Goal: Task Accomplishment & Management: Complete application form

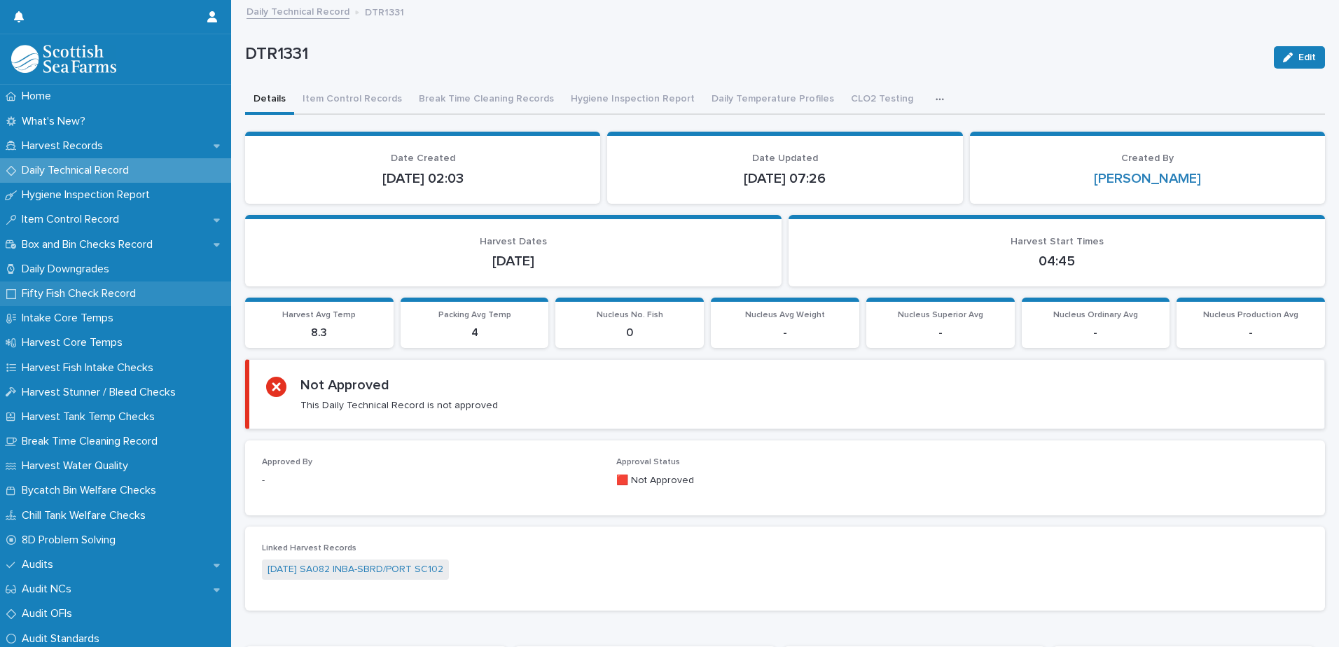
click at [106, 298] on p "Fifty Fish Check Record" at bounding box center [81, 293] width 131 height 13
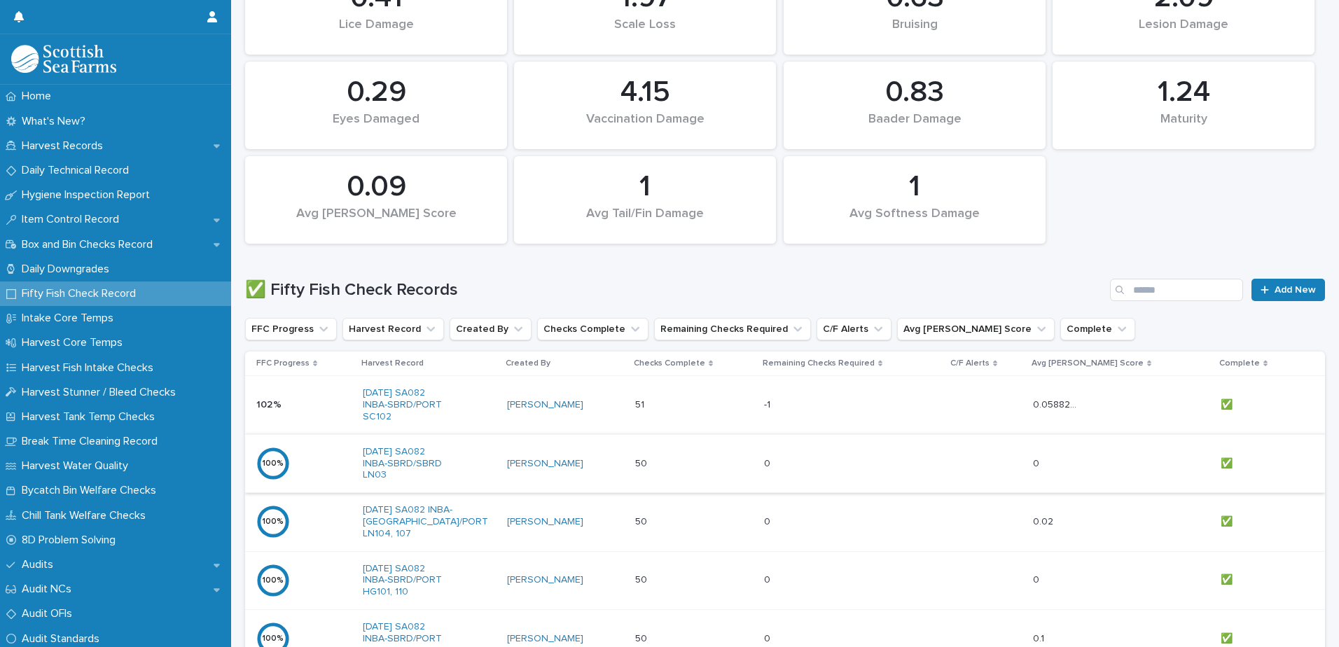
scroll to position [630, 0]
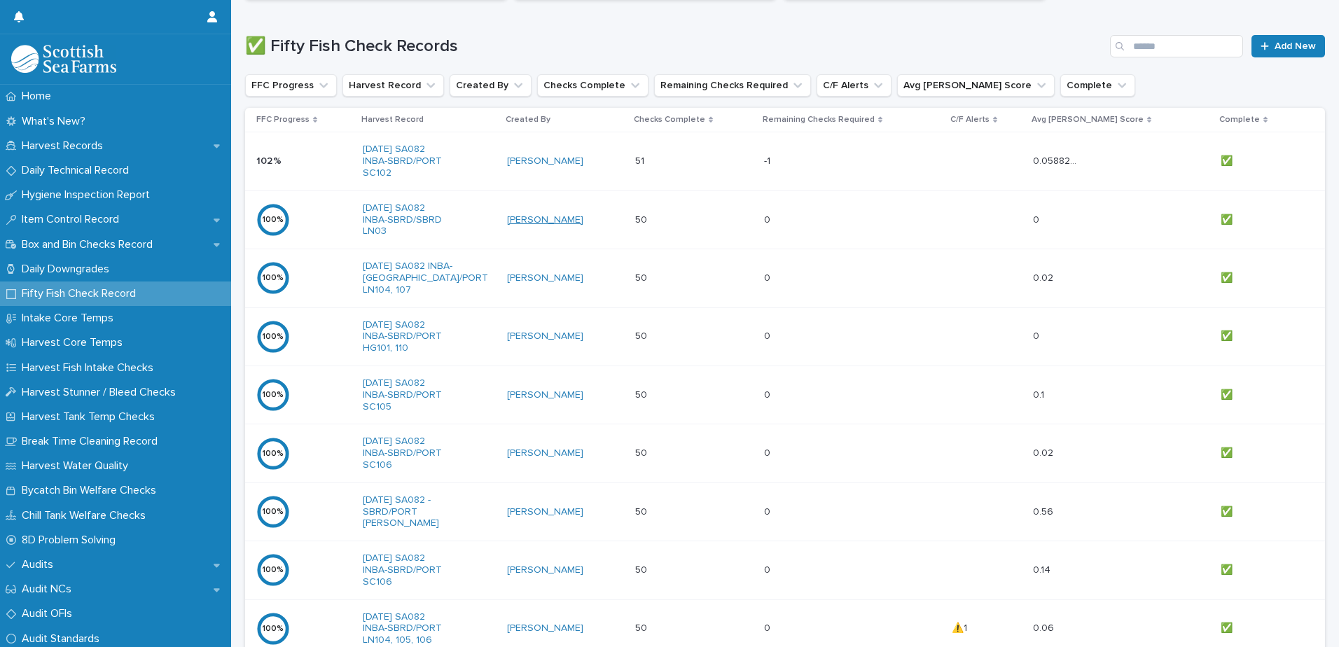
drag, startPoint x: 611, startPoint y: 167, endPoint x: 566, endPoint y: 225, distance: 73.8
click at [566, 225] on div "[PERSON_NAME]" at bounding box center [565, 220] width 117 height 23
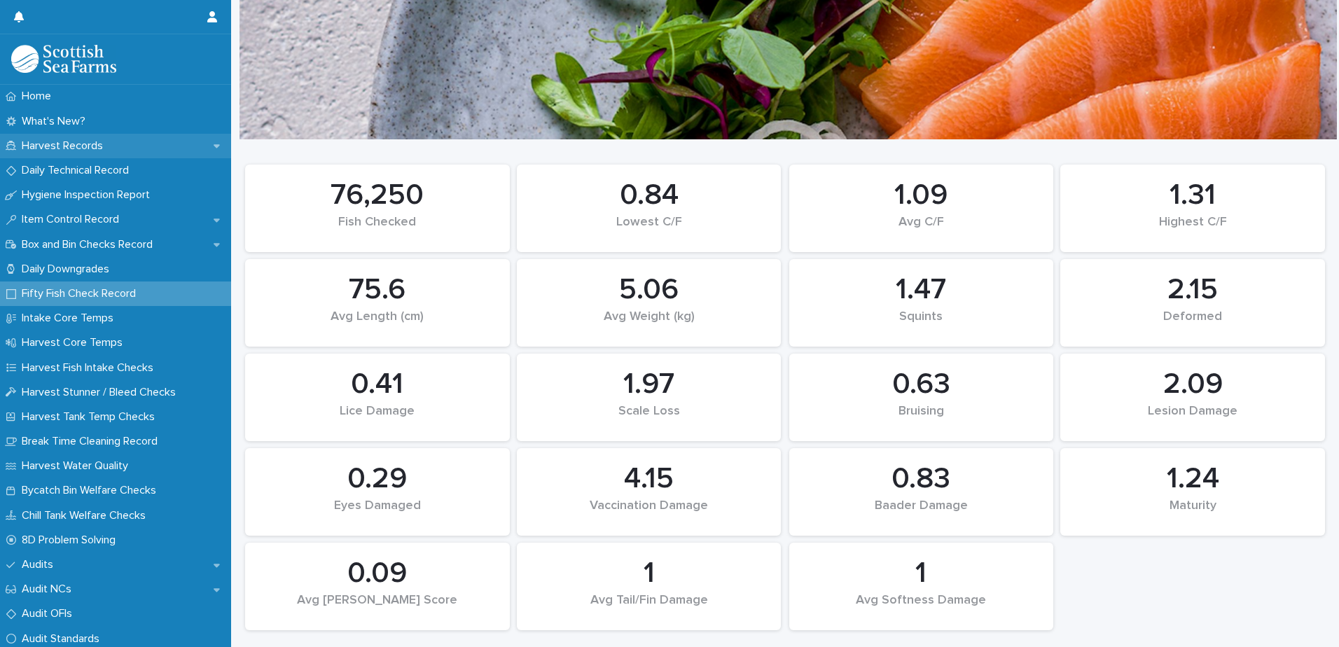
click at [64, 146] on p "Harvest Records" at bounding box center [65, 145] width 98 height 13
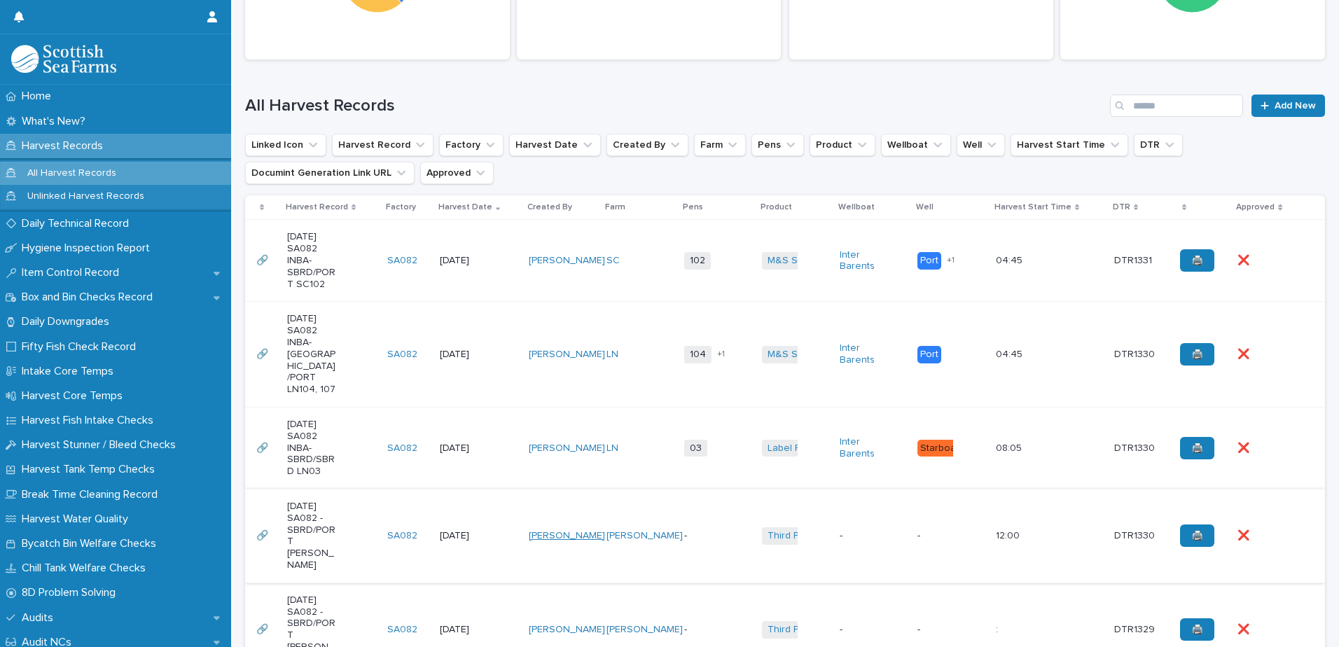
scroll to position [361, 0]
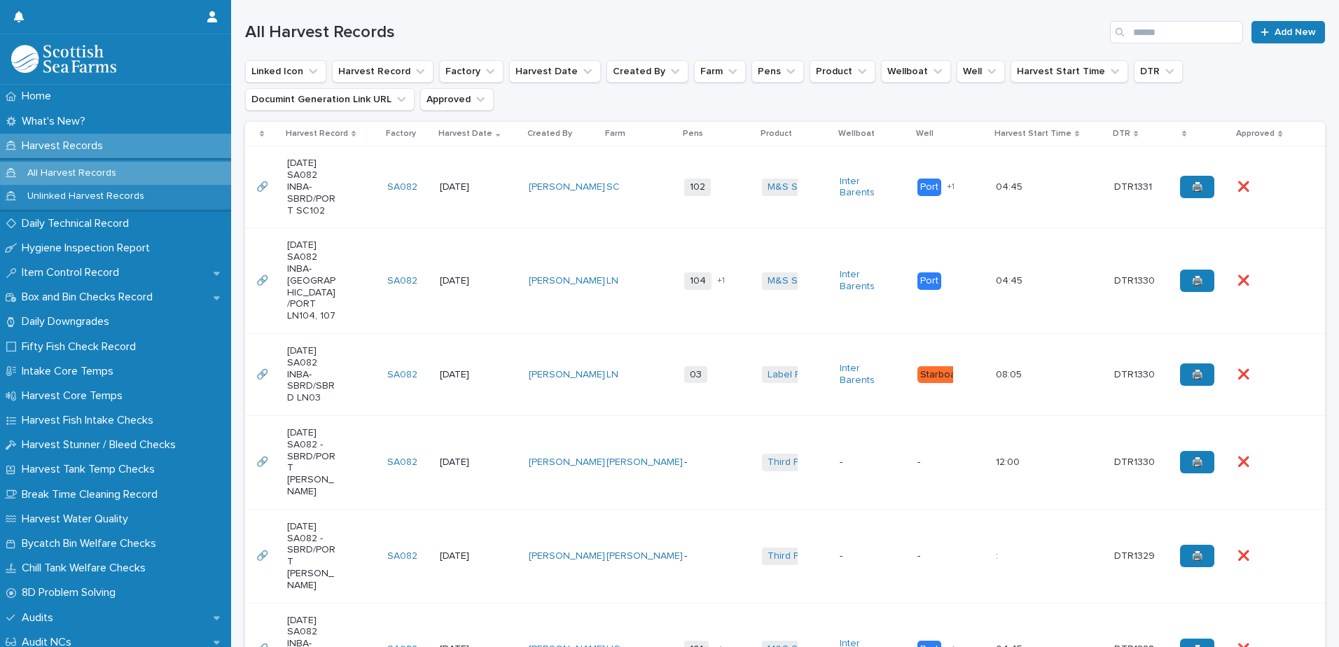
click at [684, 377] on span "03" at bounding box center [695, 375] width 23 height 18
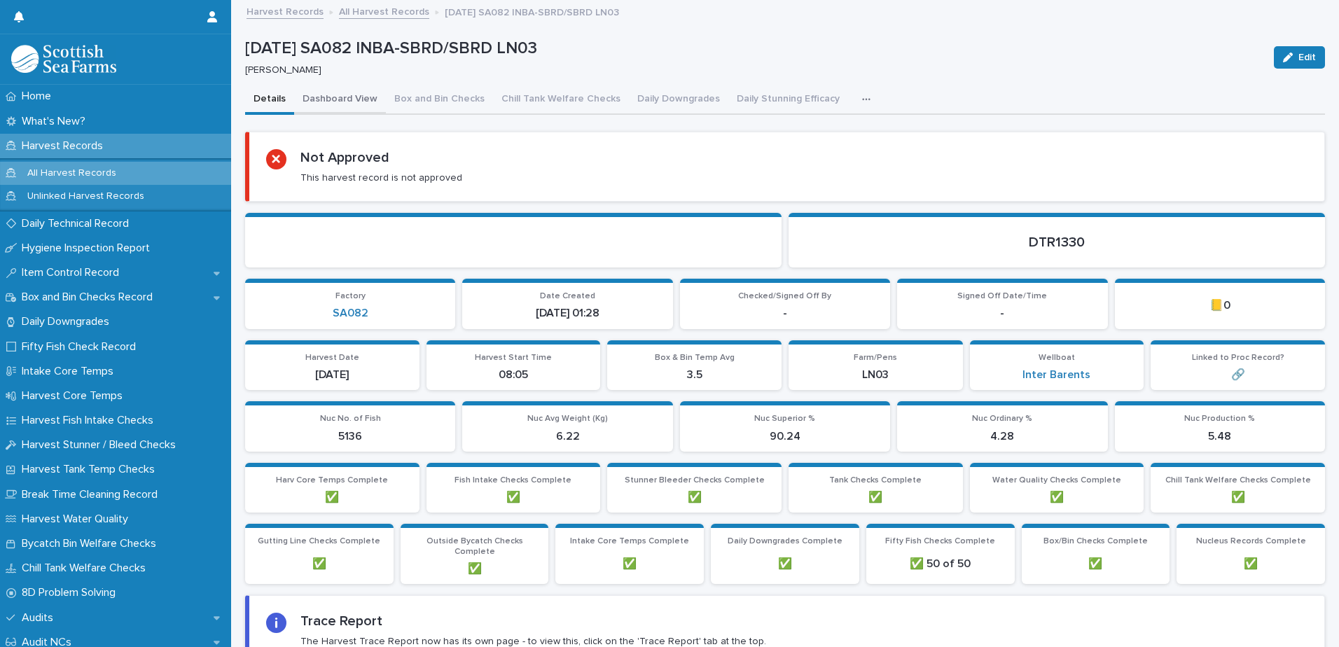
click at [323, 94] on button "Dashboard View" at bounding box center [340, 99] width 92 height 29
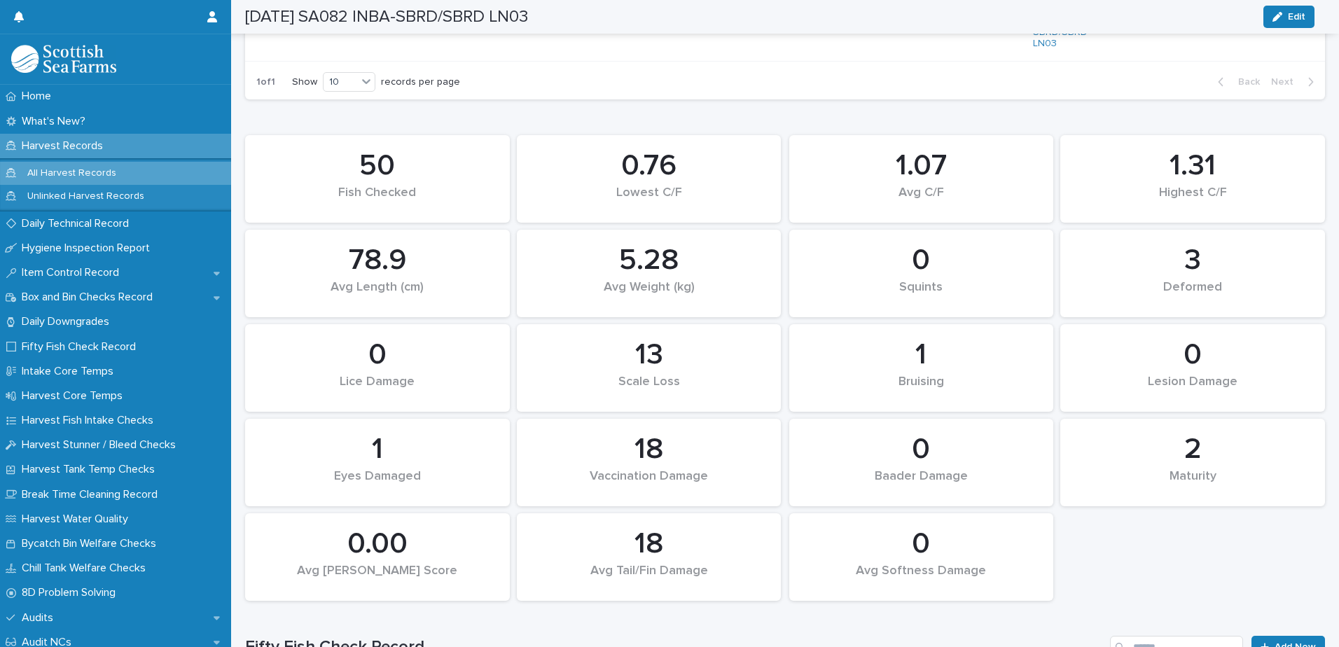
scroll to position [695, 0]
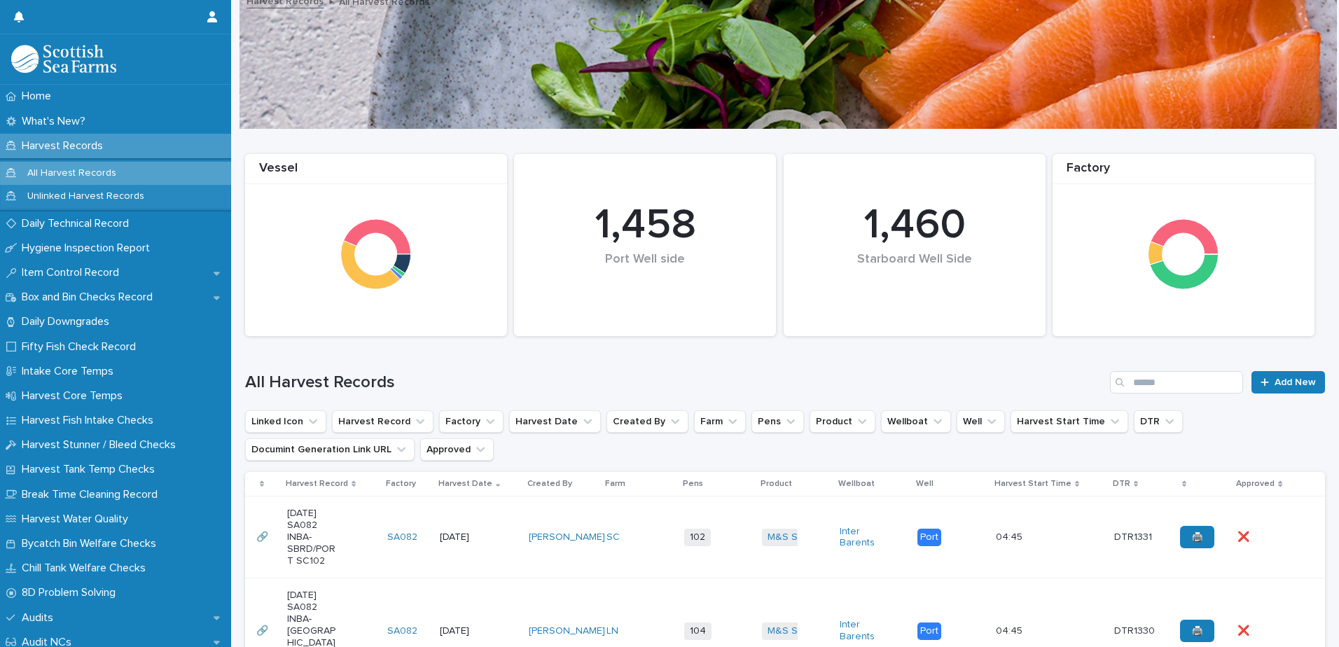
scroll to position [151, 0]
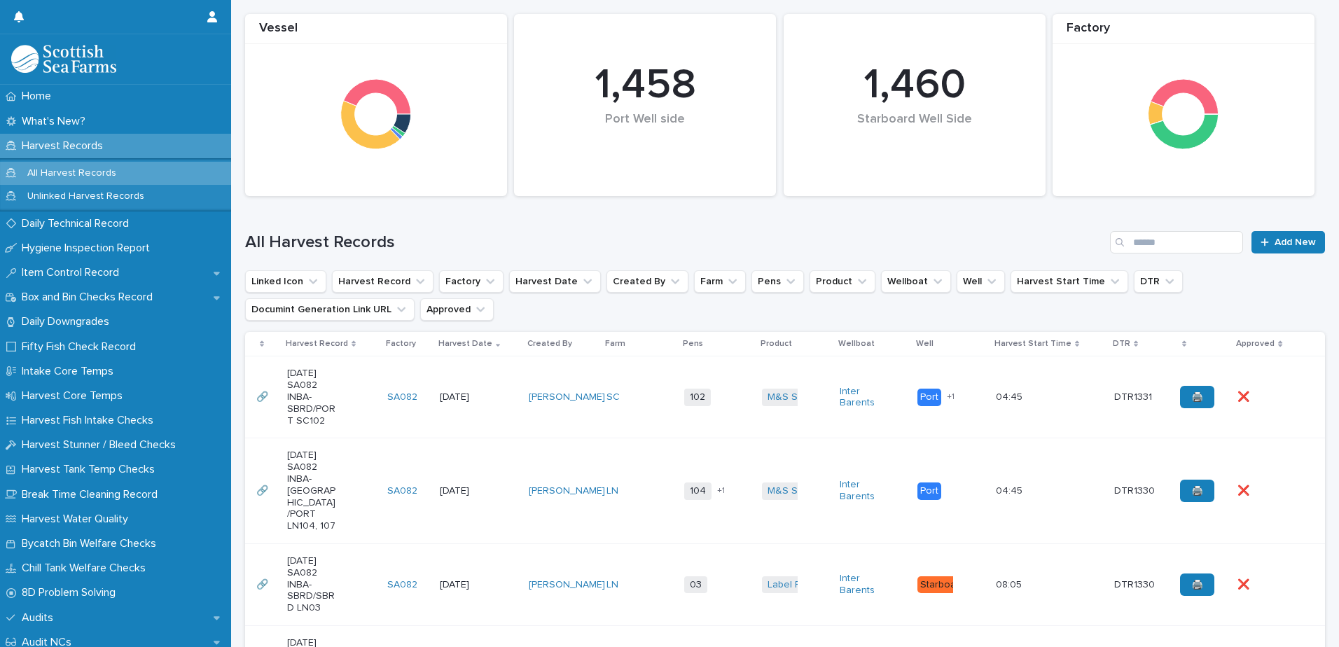
click at [638, 426] on td "SC" at bounding box center [640, 397] width 78 height 82
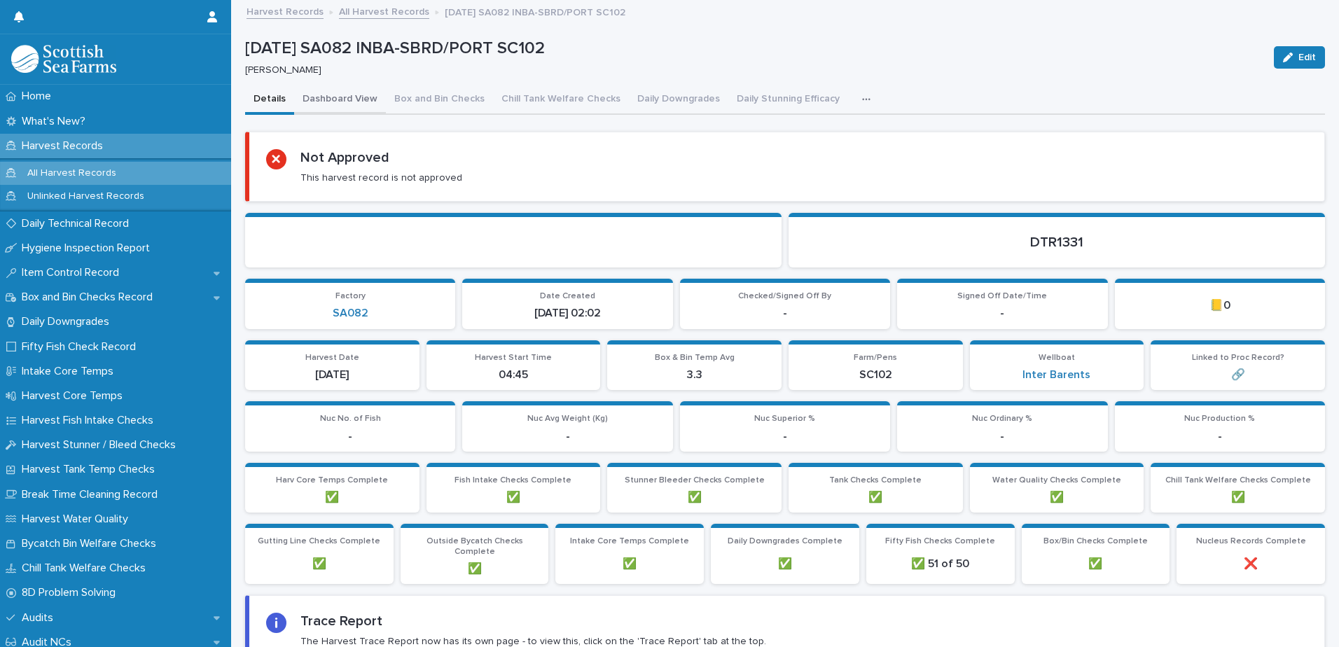
click at [338, 101] on button "Dashboard View" at bounding box center [340, 99] width 92 height 29
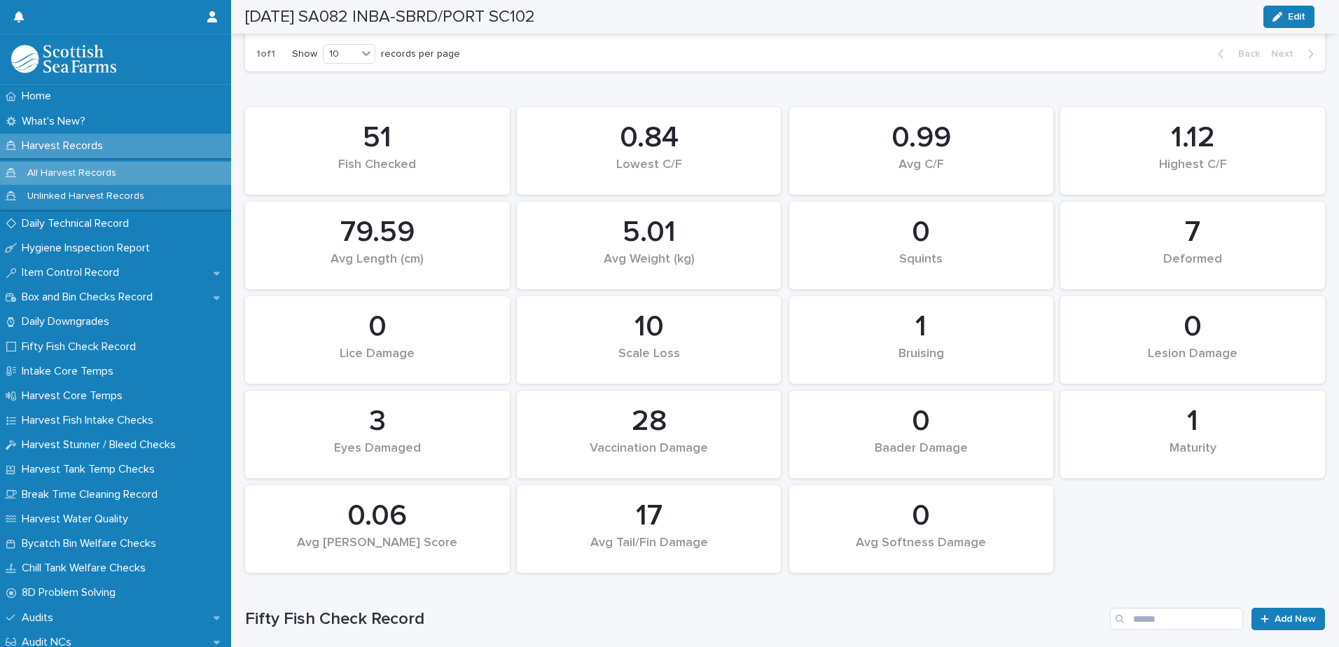
scroll to position [1050, 0]
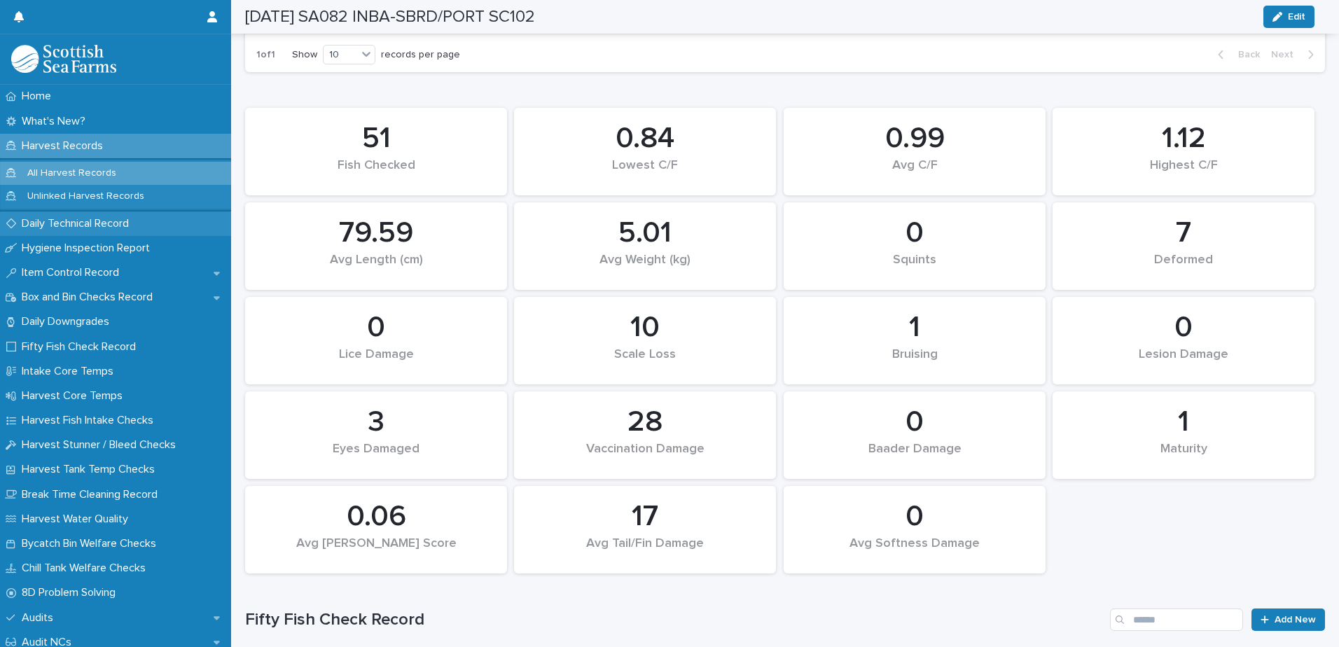
click at [102, 228] on p "Daily Technical Record" at bounding box center [78, 223] width 124 height 13
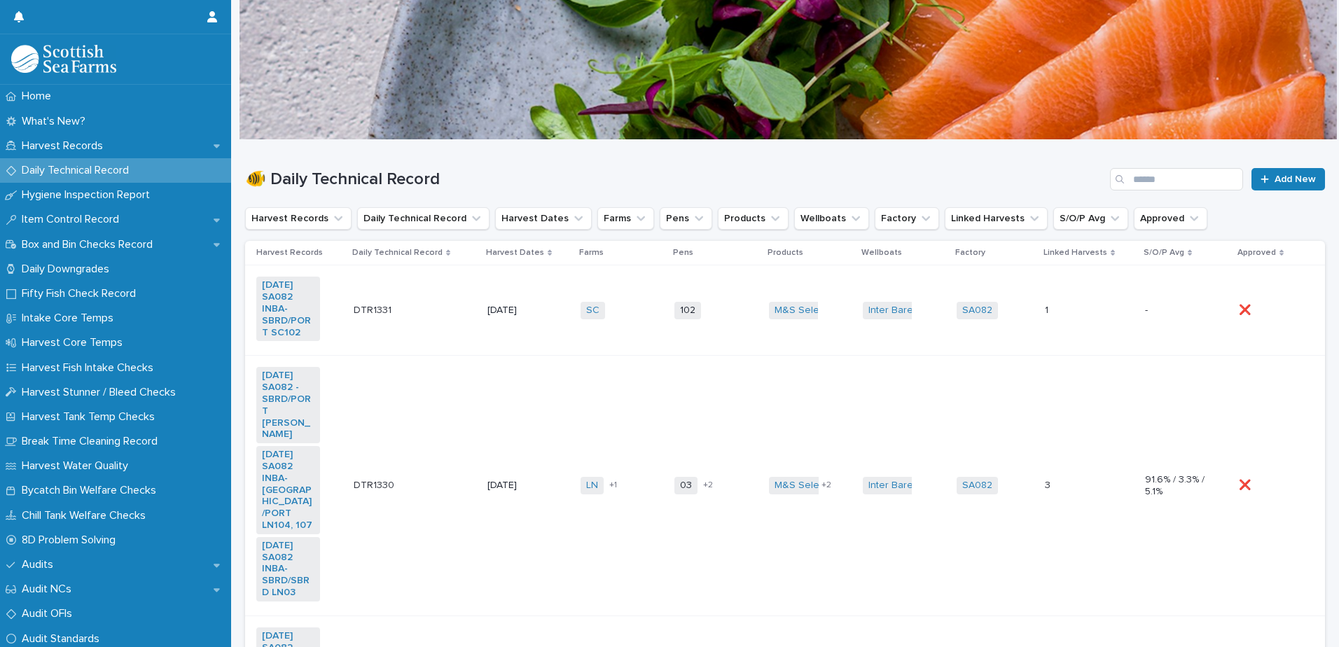
scroll to position [140, 0]
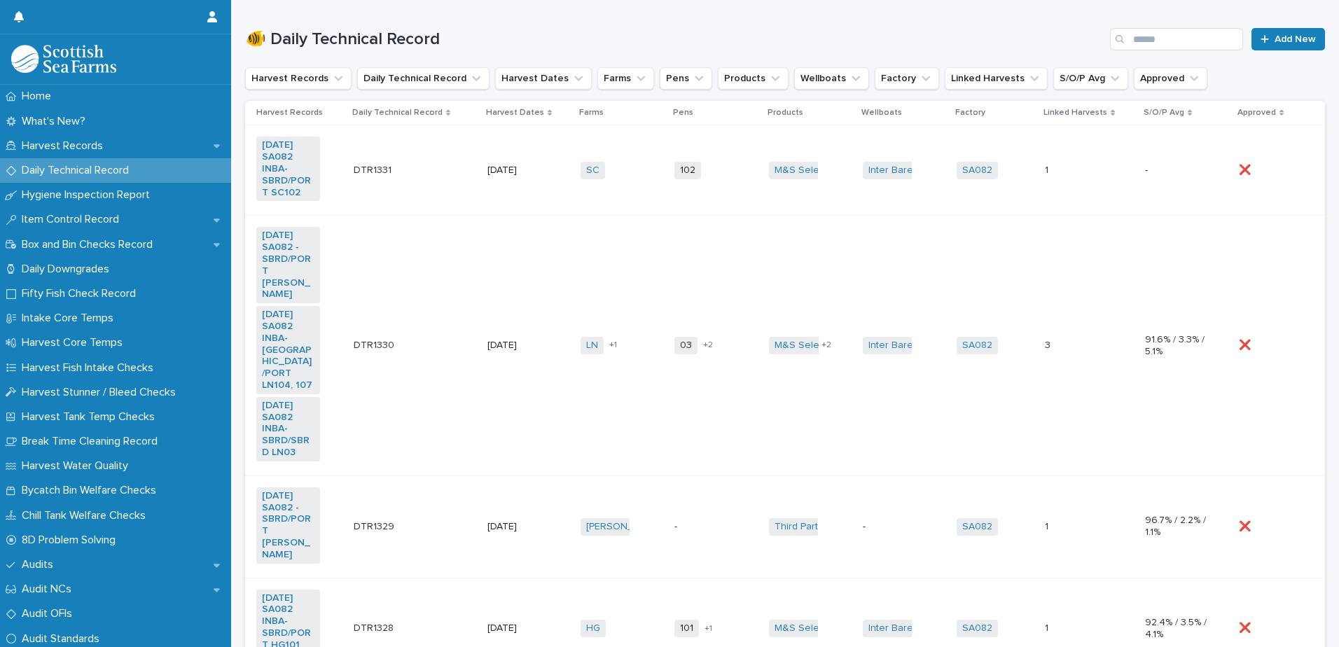
click at [622, 216] on td "[PERSON_NAME] + 1" at bounding box center [622, 346] width 94 height 260
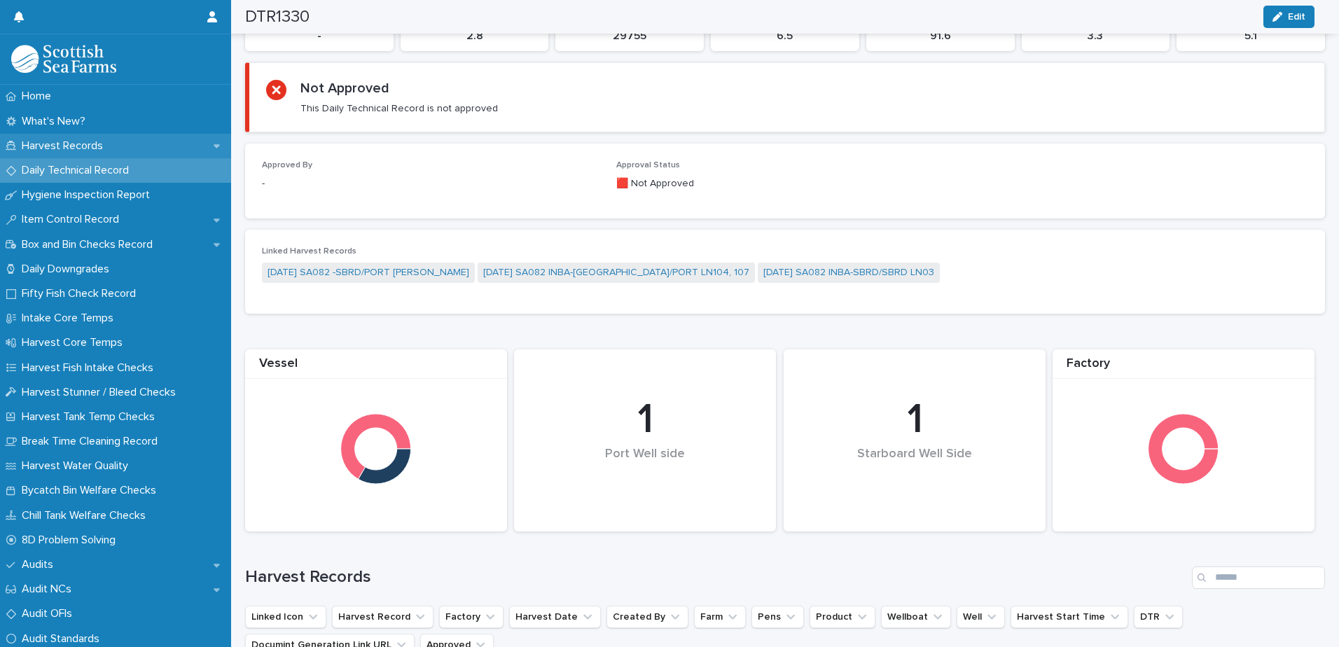
click at [109, 143] on p "Harvest Records" at bounding box center [65, 145] width 98 height 13
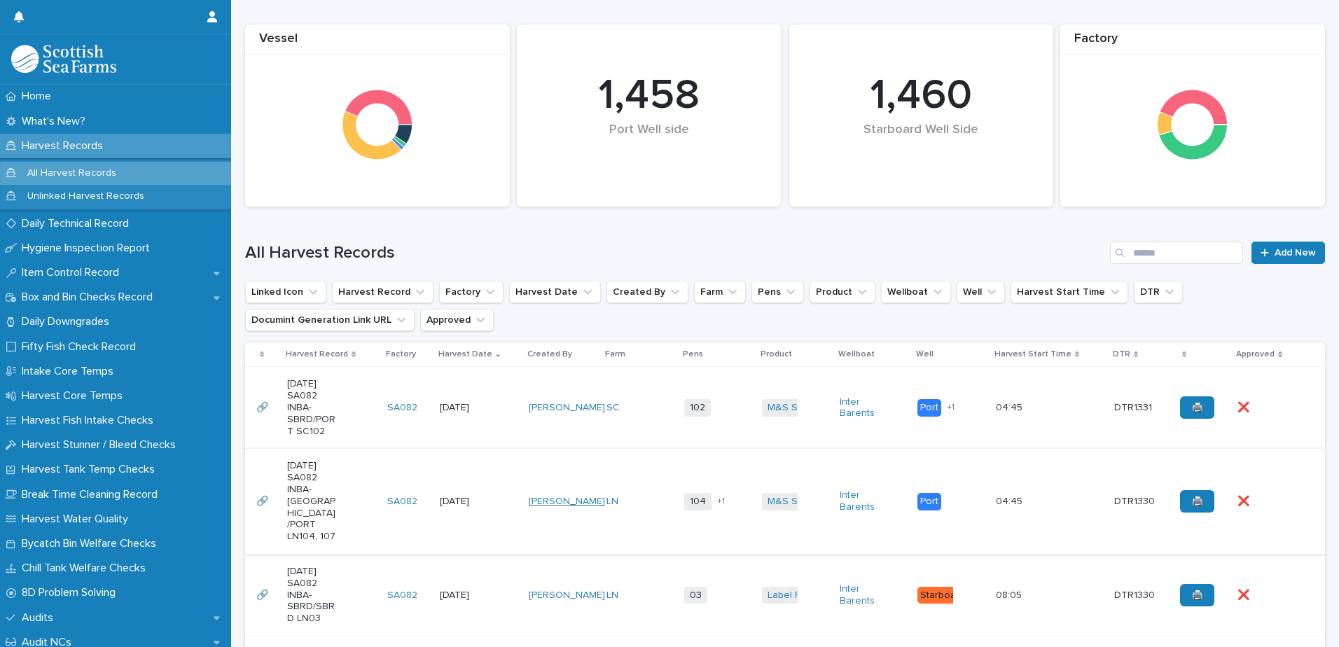
scroll to position [280, 0]
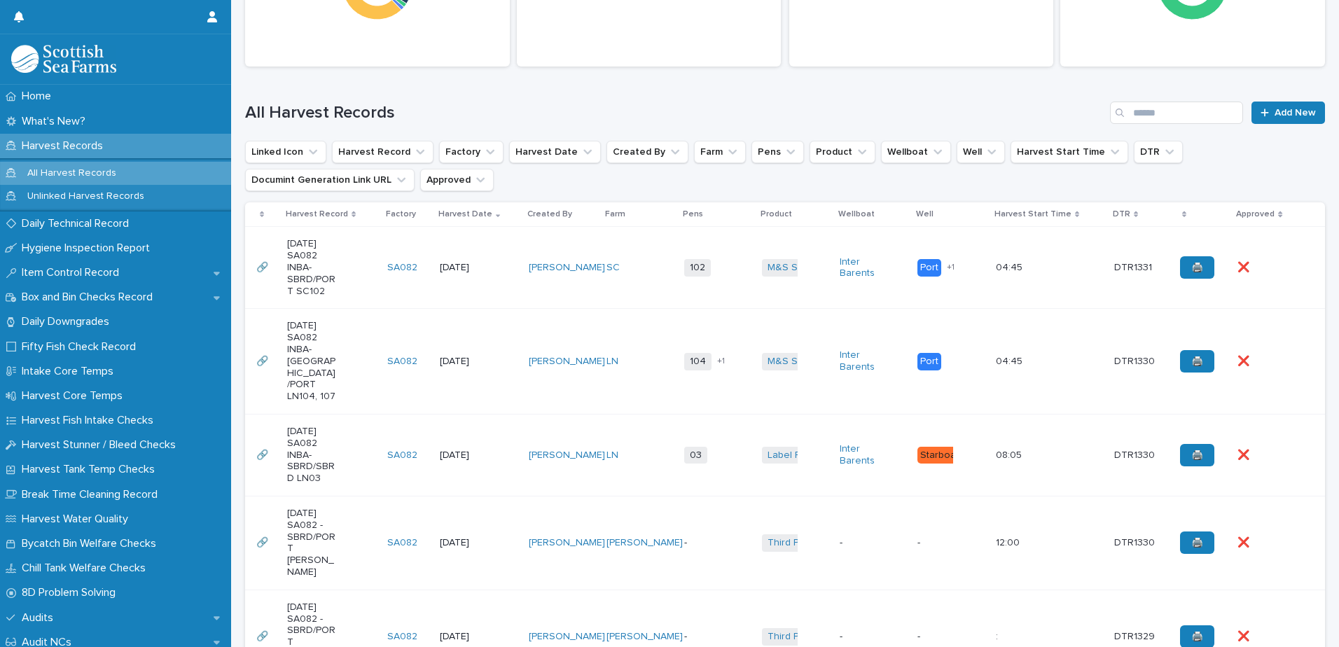
click at [639, 306] on td "SC" at bounding box center [640, 268] width 78 height 82
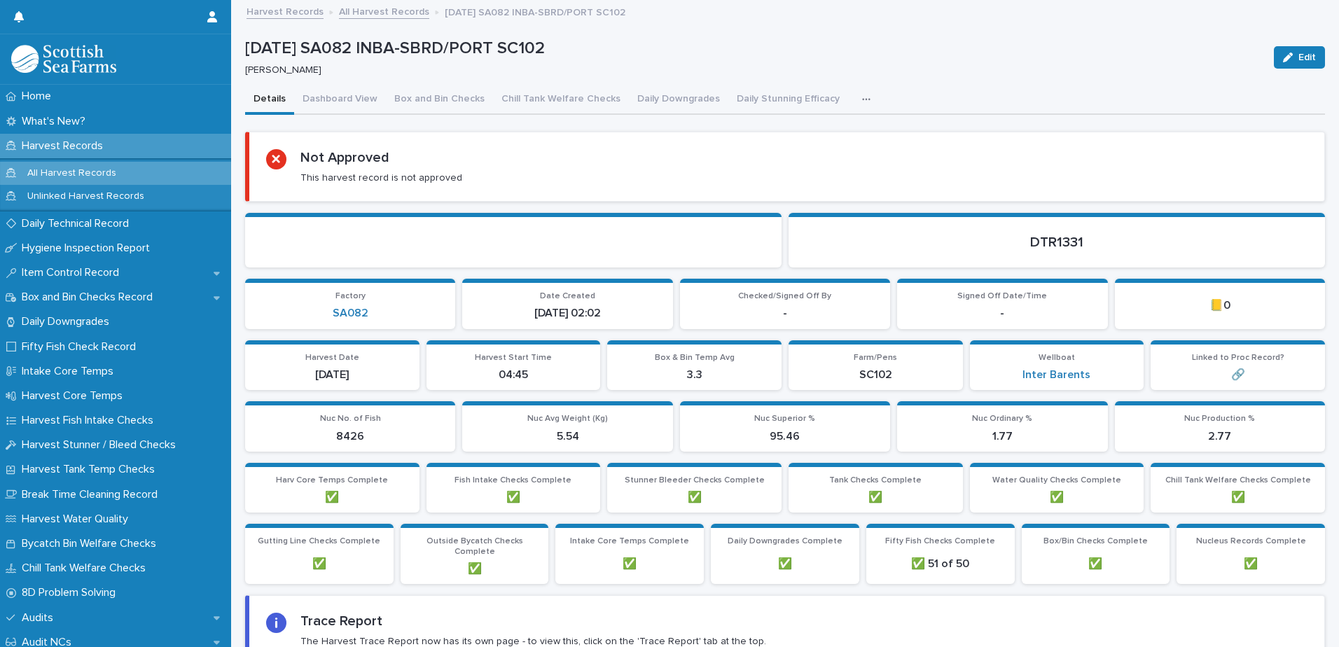
click at [862, 99] on icon "button" at bounding box center [866, 99] width 8 height 2
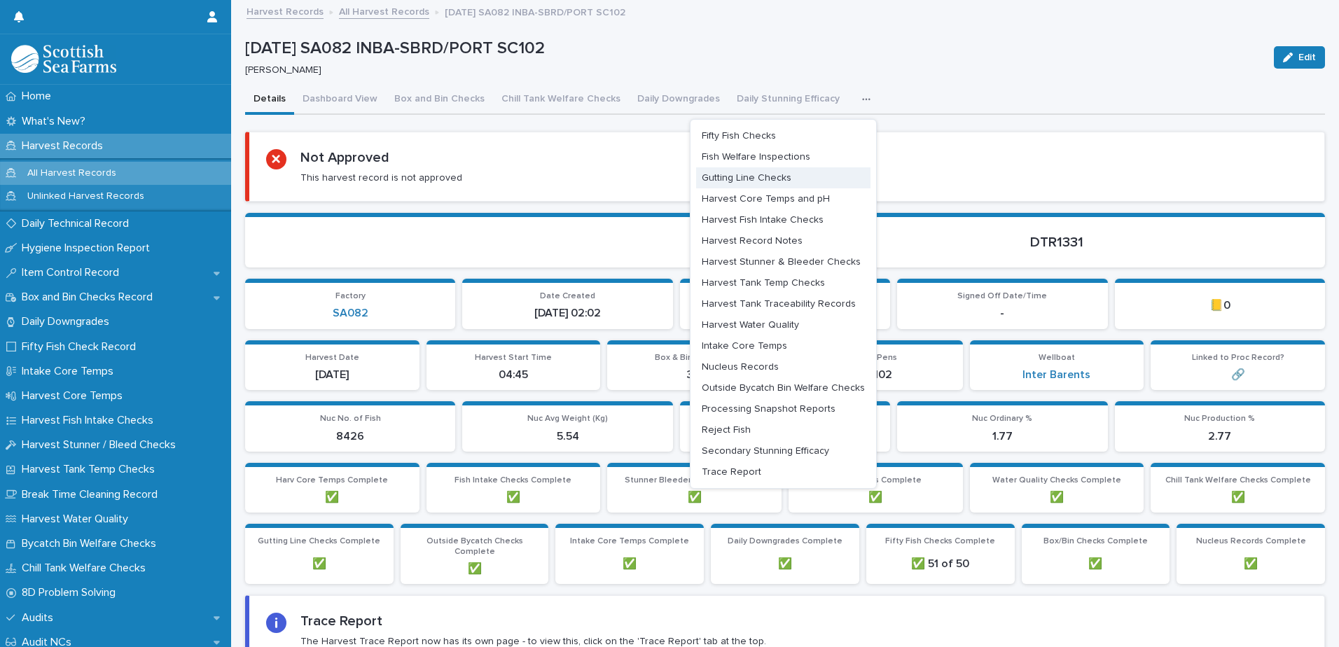
click at [800, 171] on button "Gutting Line Checks" at bounding box center [783, 177] width 174 height 21
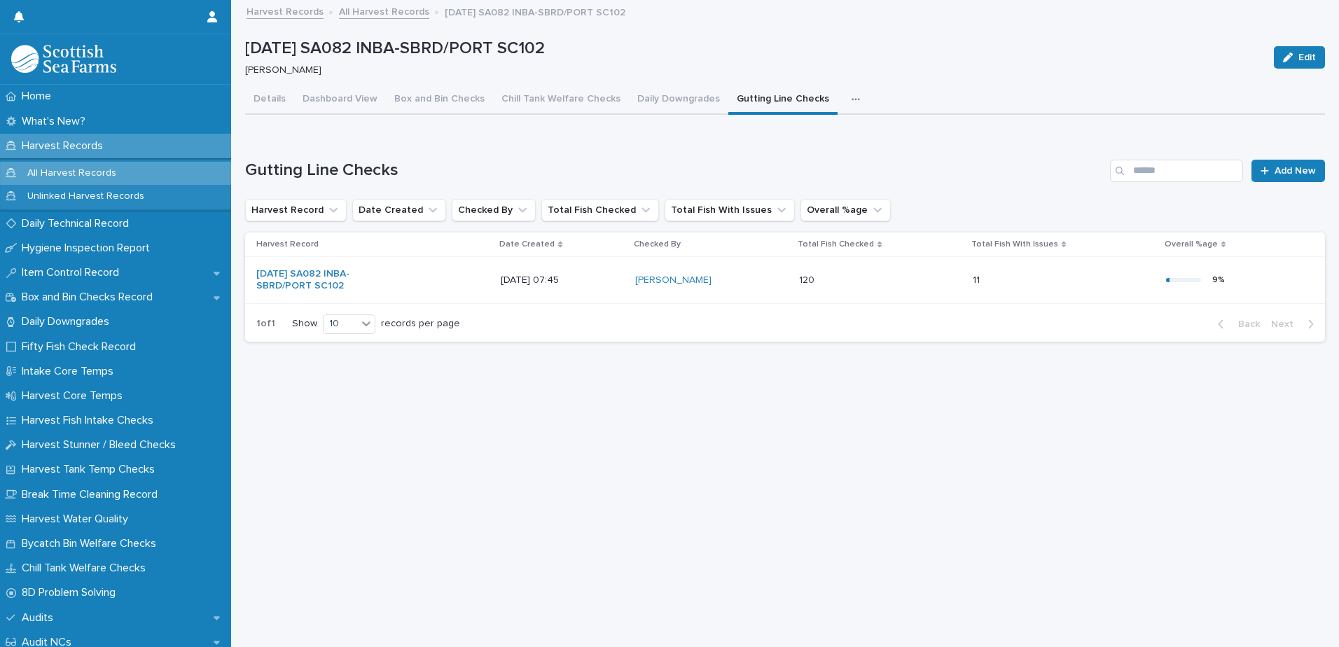
click at [843, 97] on button "button" at bounding box center [858, 99] width 31 height 28
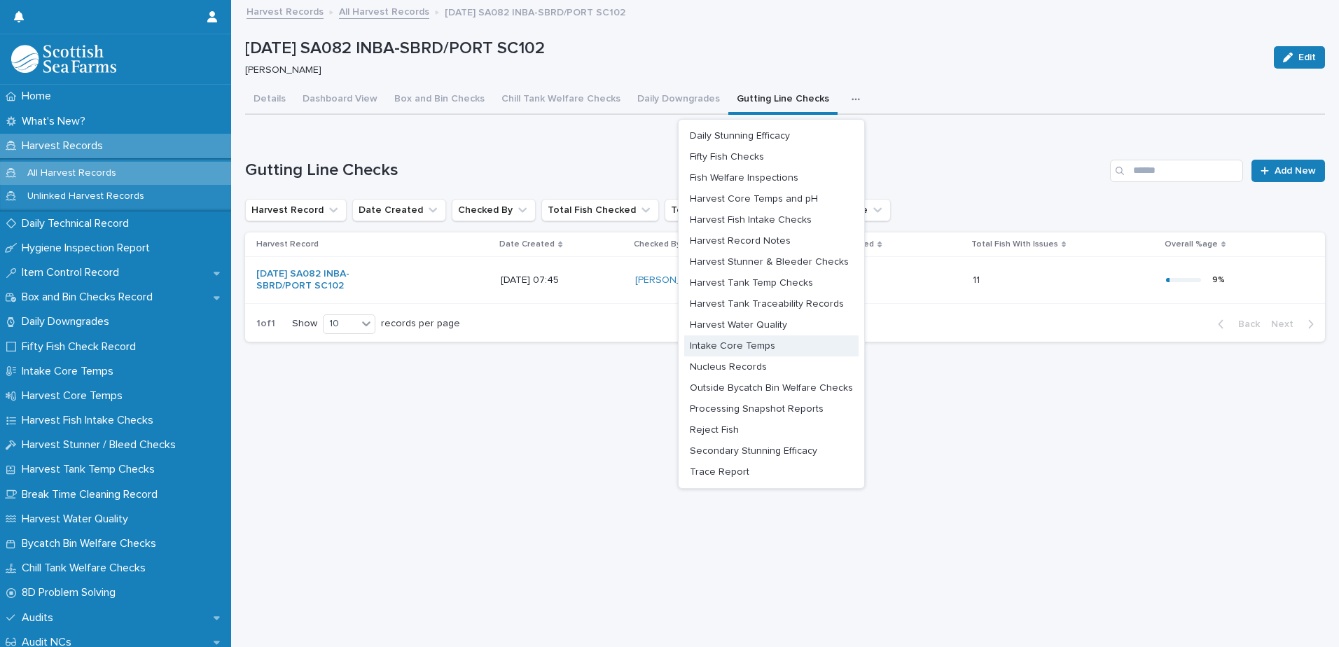
click at [762, 346] on span "Intake Core Temps" at bounding box center [732, 346] width 85 height 10
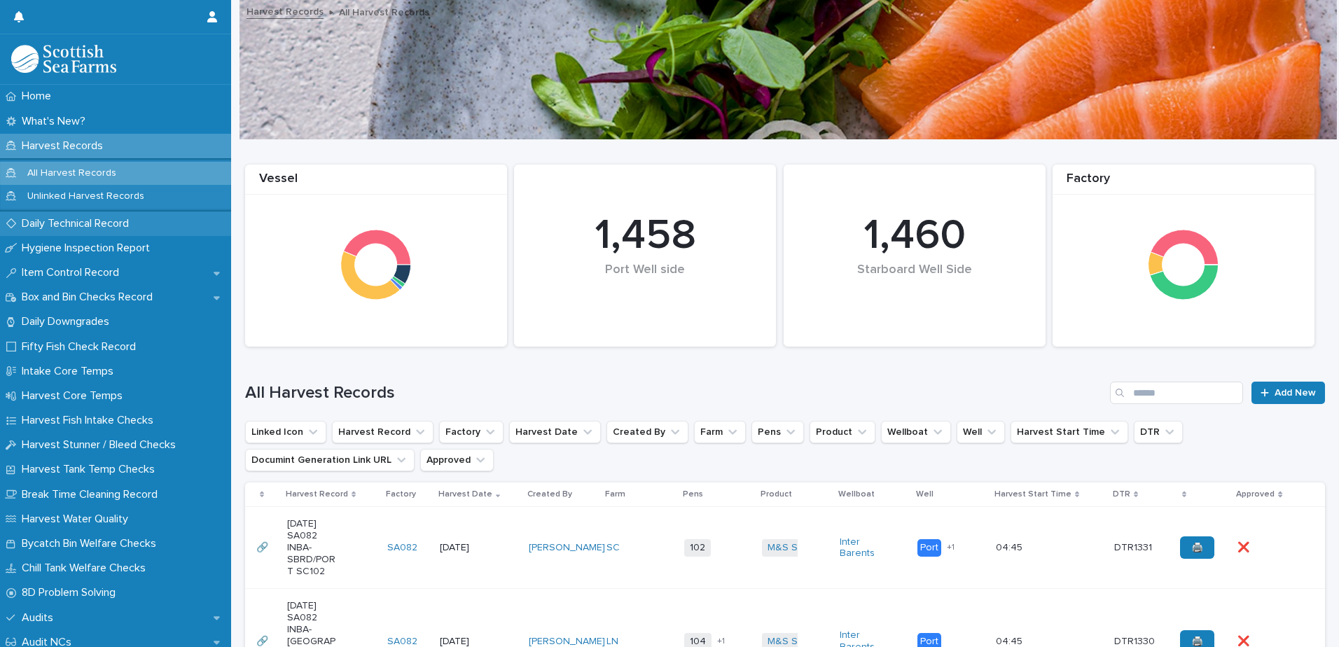
click at [95, 227] on p "Daily Technical Record" at bounding box center [78, 223] width 124 height 13
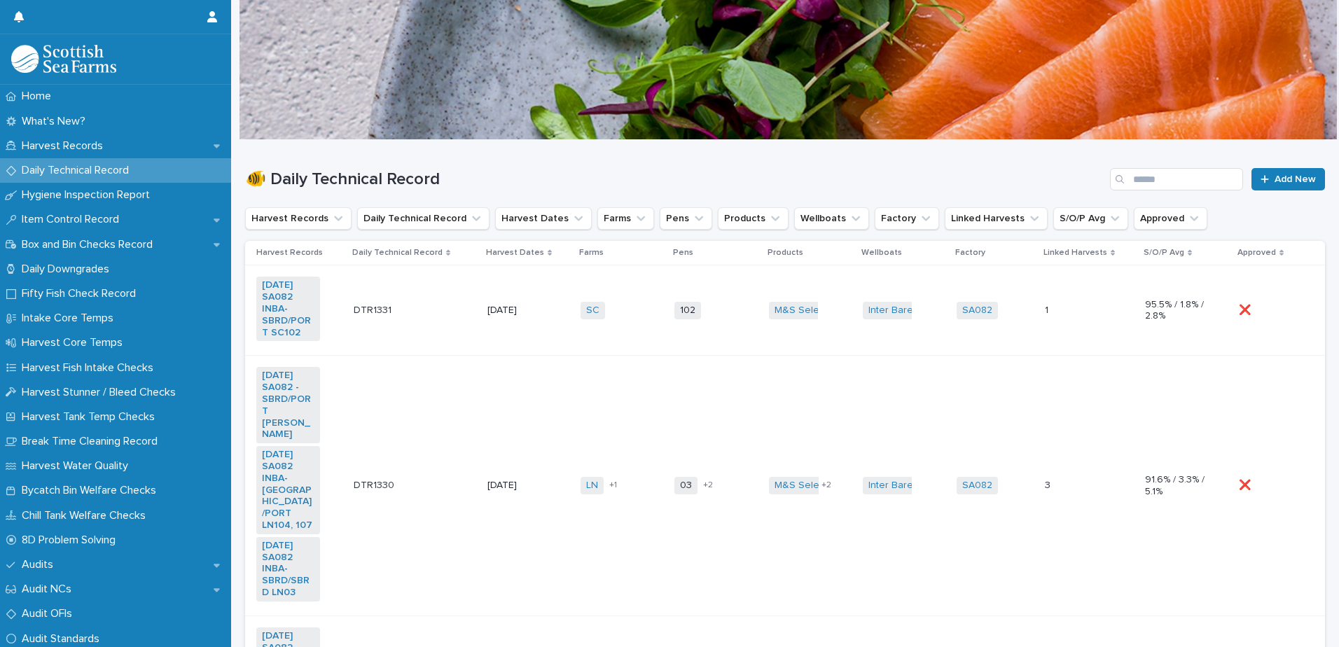
click at [615, 312] on div "SC + 0" at bounding box center [612, 311] width 64 height 18
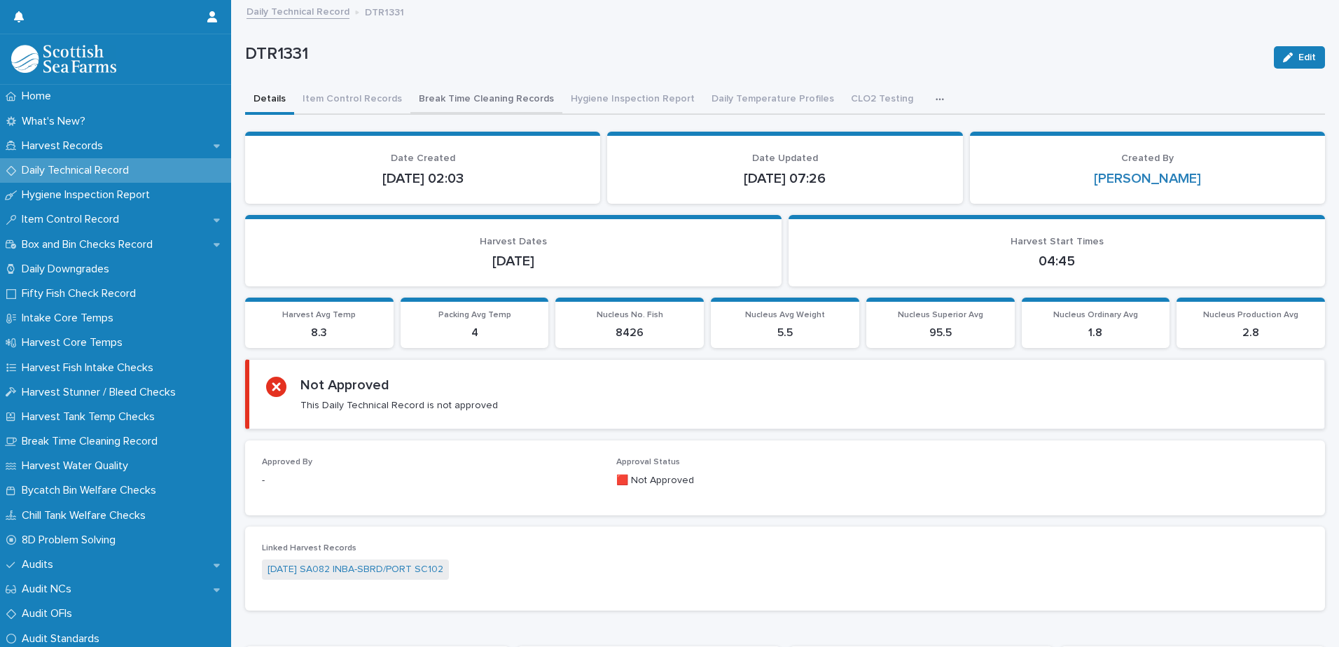
click at [483, 92] on button "Break Time Cleaning Records" at bounding box center [486, 99] width 152 height 29
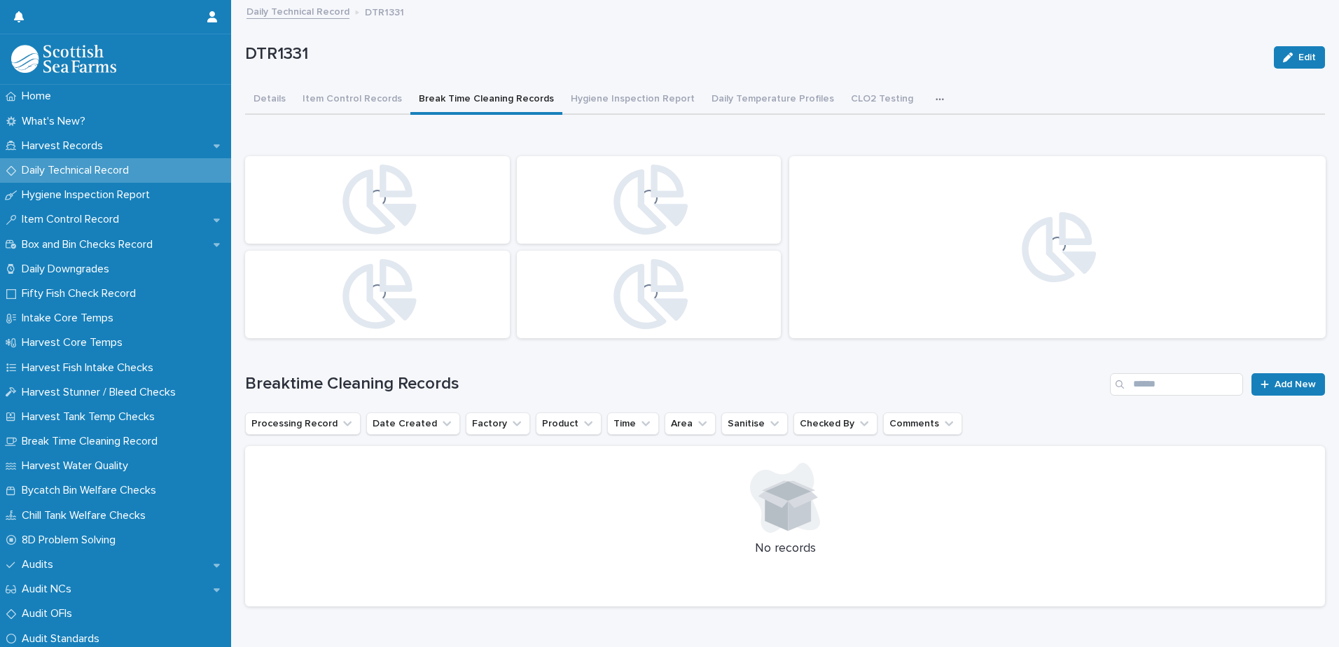
scroll to position [11, 0]
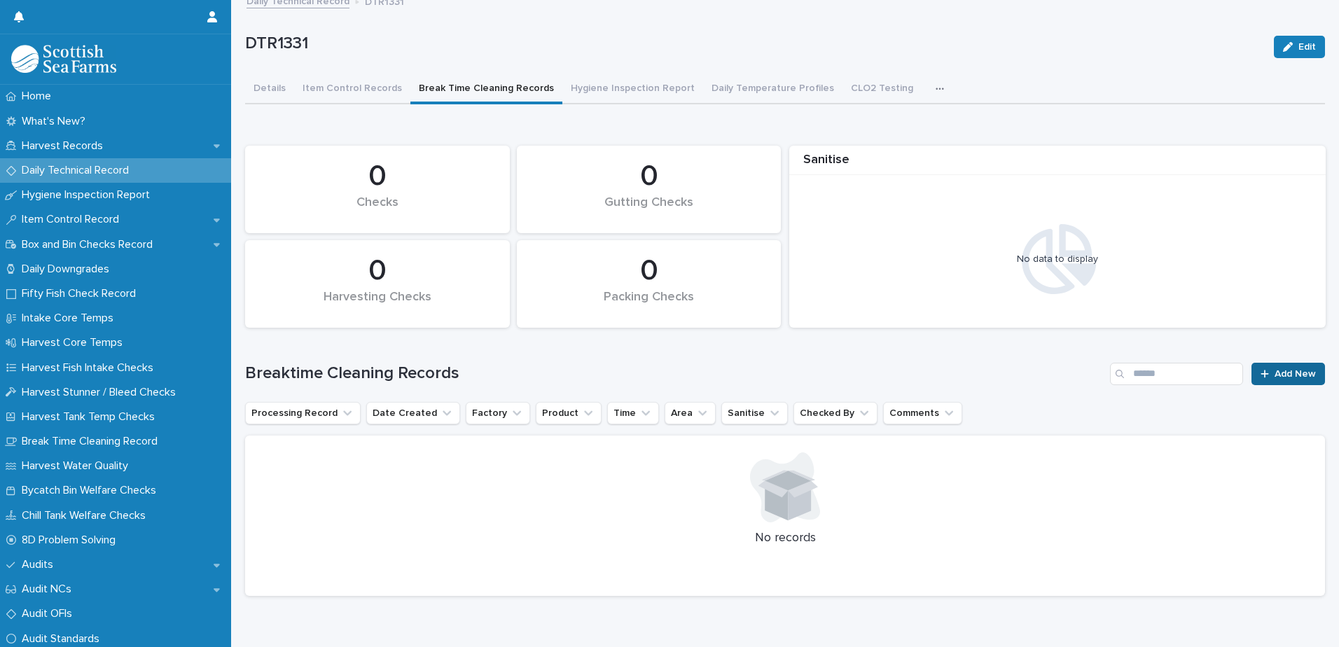
click at [1290, 365] on link "Add New" at bounding box center [1288, 374] width 74 height 22
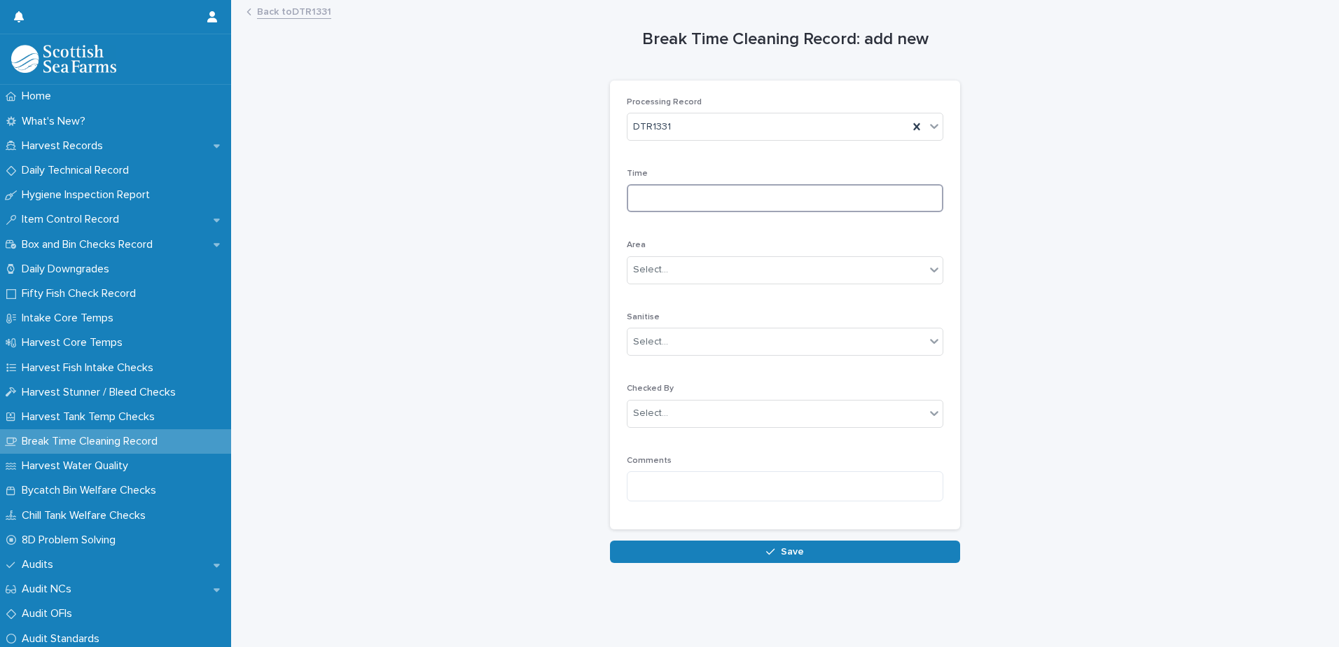
click at [677, 193] on input at bounding box center [785, 198] width 316 height 28
type input "****"
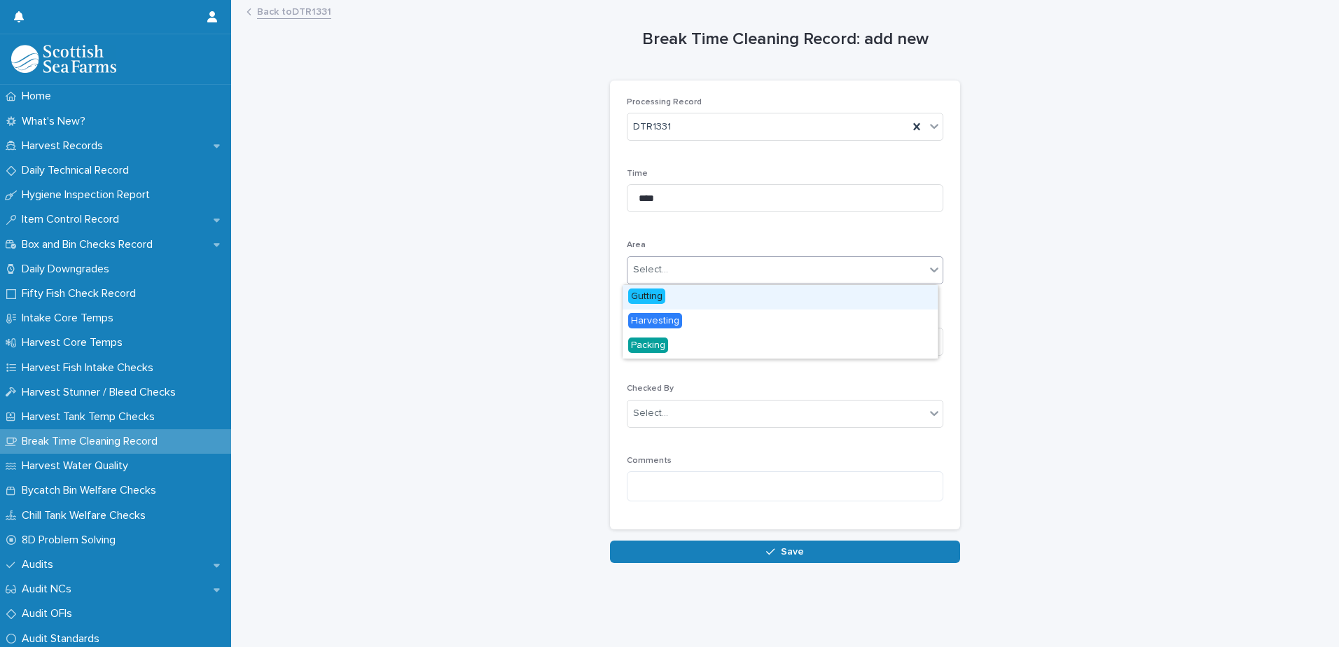
click at [711, 266] on div "Select..." at bounding box center [776, 269] width 298 height 23
click at [654, 302] on span "Gutting" at bounding box center [646, 295] width 37 height 15
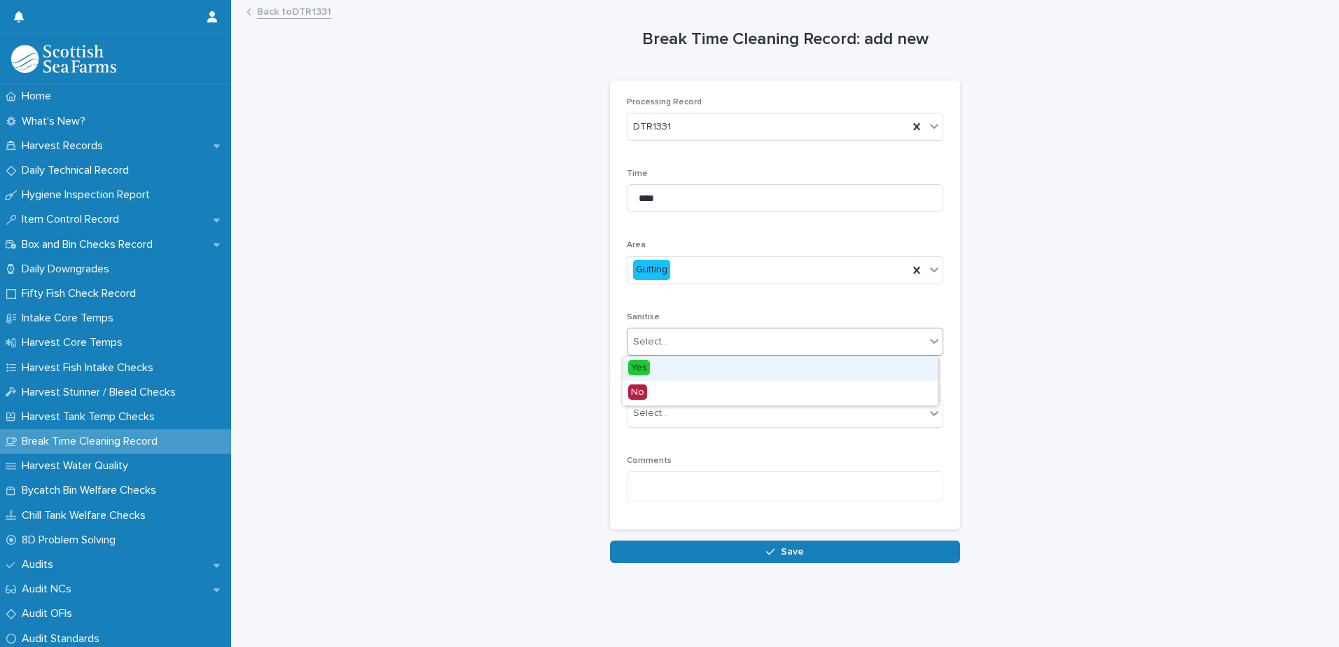
click at [641, 342] on div "Select..." at bounding box center [650, 342] width 35 height 15
click at [640, 369] on span "Yes" at bounding box center [639, 367] width 22 height 15
click at [697, 407] on div "Select..." at bounding box center [776, 413] width 298 height 23
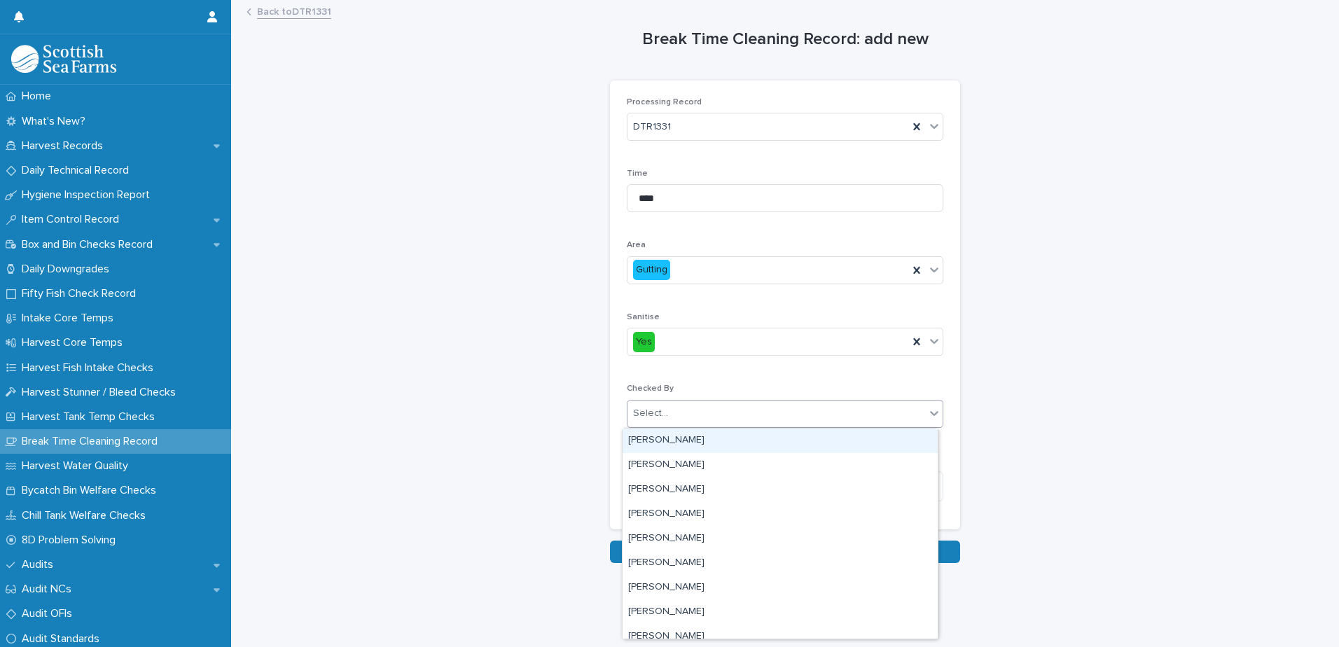
click at [697, 407] on div "Select..." at bounding box center [776, 413] width 298 height 23
type input "***"
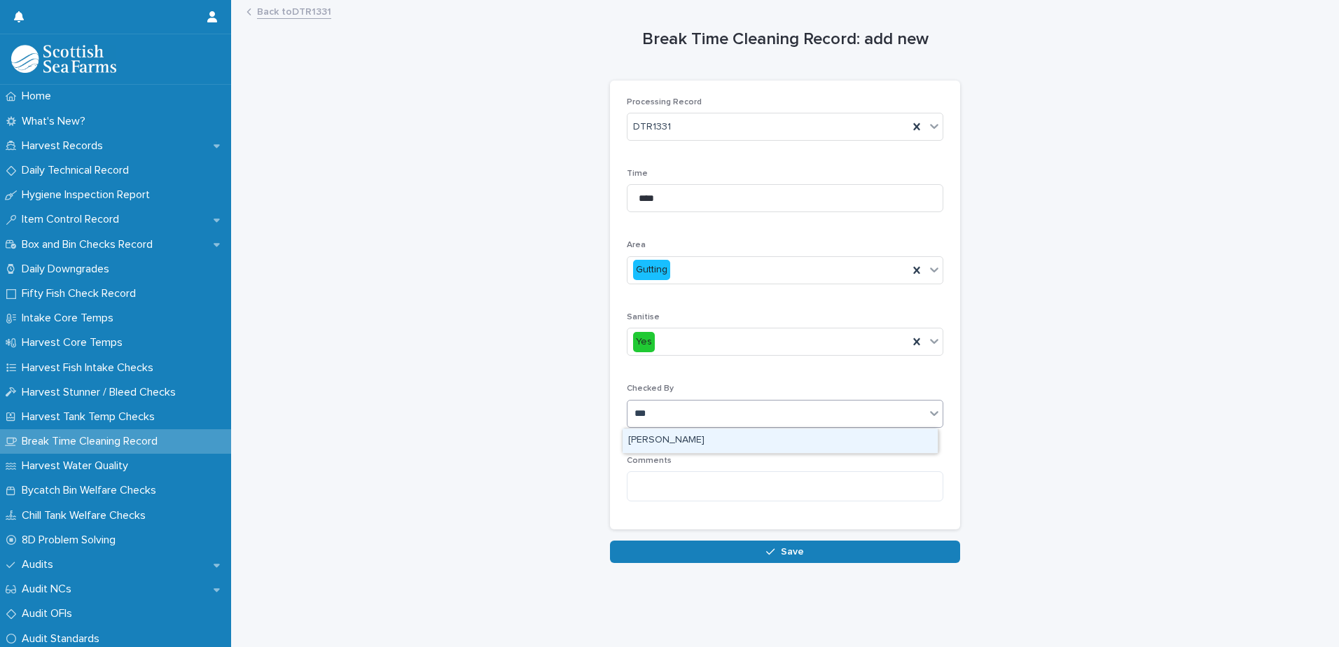
click at [674, 440] on div "[PERSON_NAME]" at bounding box center [779, 440] width 315 height 25
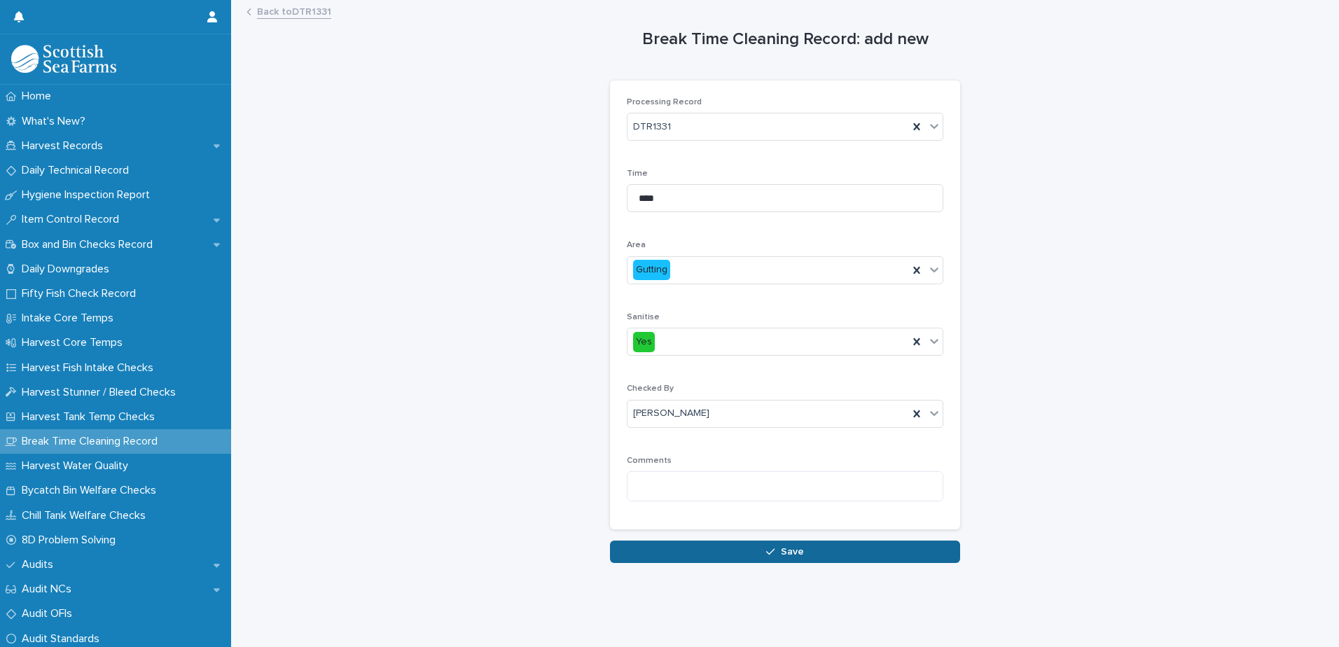
click at [802, 552] on button "Save" at bounding box center [785, 551] width 350 height 22
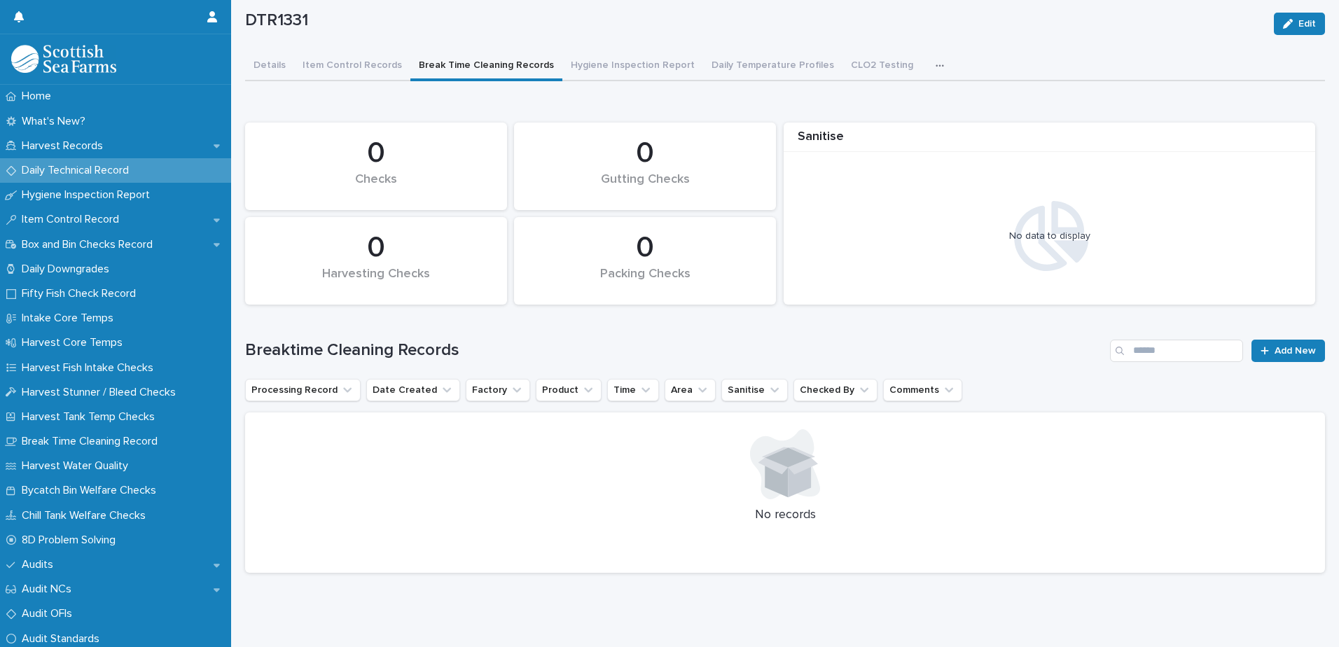
scroll to position [51, 0]
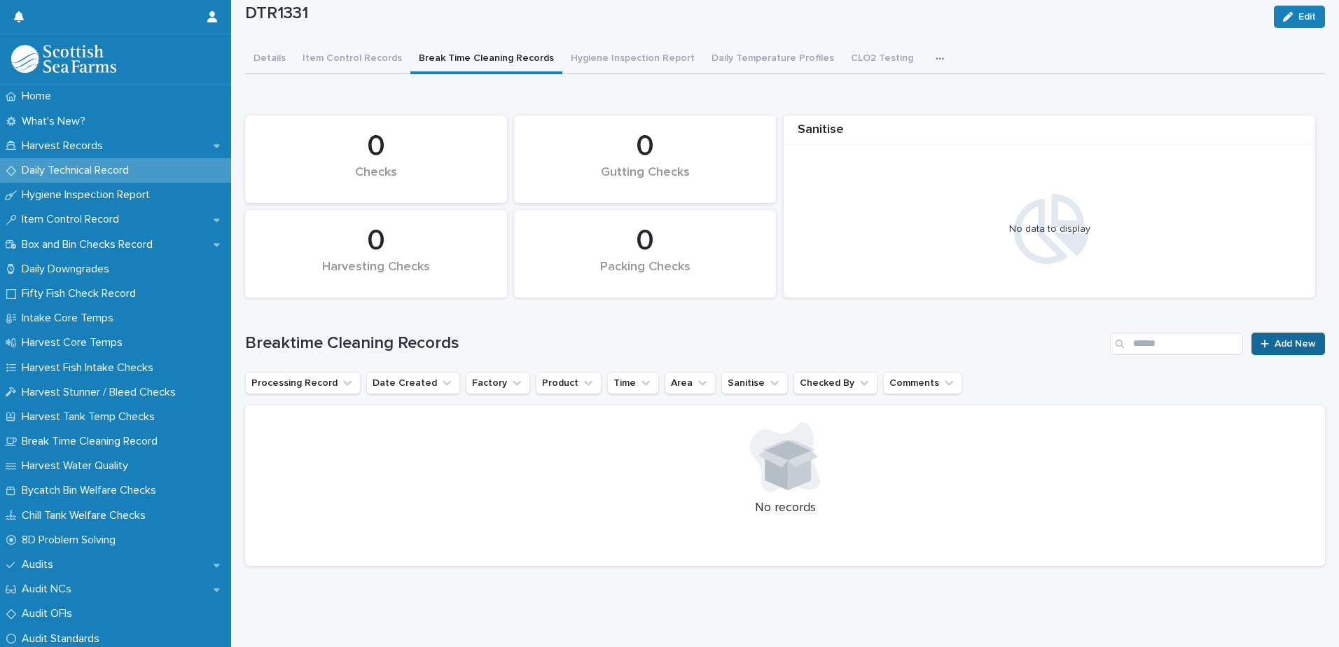
click at [1260, 339] on div at bounding box center [1267, 344] width 14 height 10
